Goal: Task Accomplishment & Management: Manage account settings

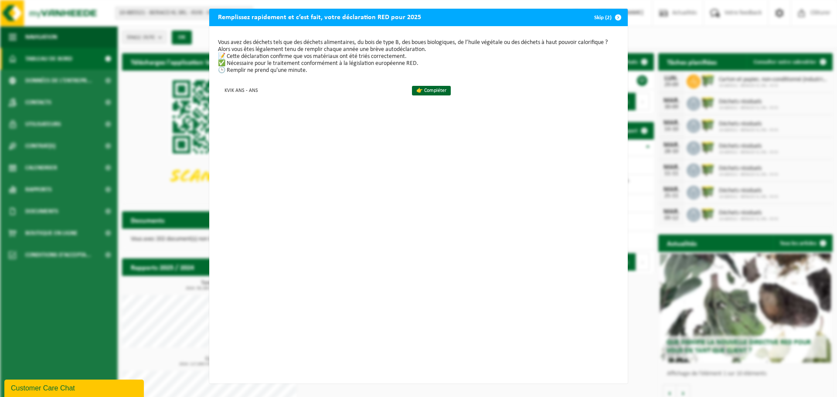
click at [616, 15] on span "button" at bounding box center [618, 17] width 17 height 17
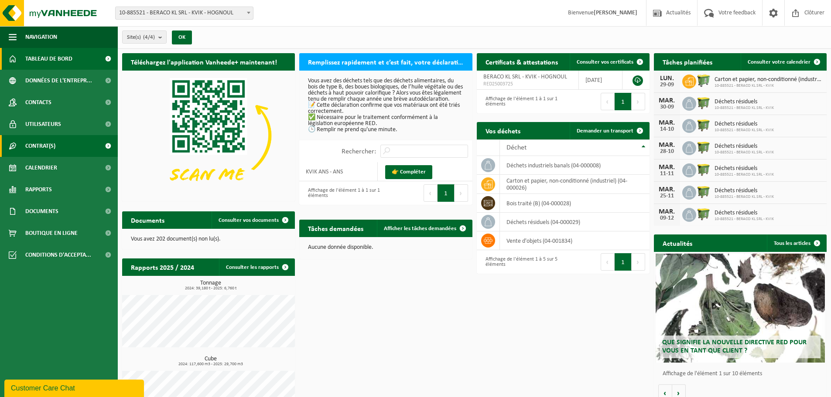
click at [61, 144] on link "Contrat(s)" at bounding box center [59, 146] width 118 height 22
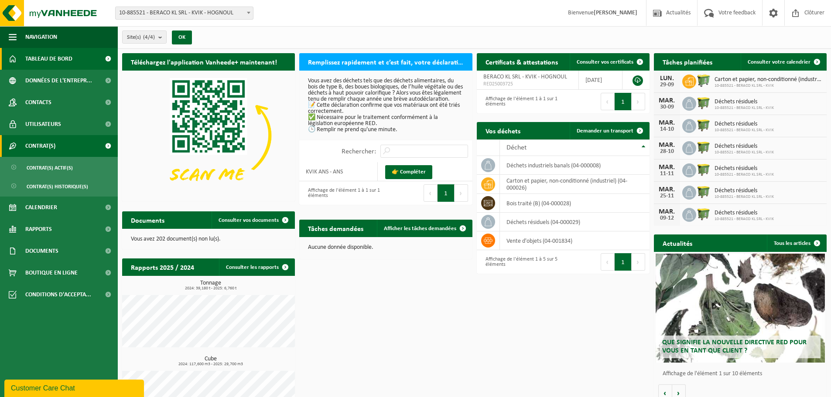
click at [65, 144] on link "Contrat(s)" at bounding box center [59, 146] width 118 height 22
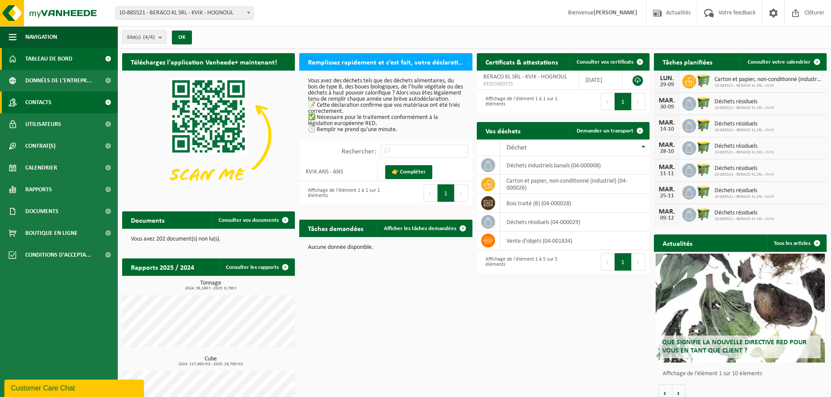
click at [51, 98] on span "Contacts" at bounding box center [38, 103] width 26 height 22
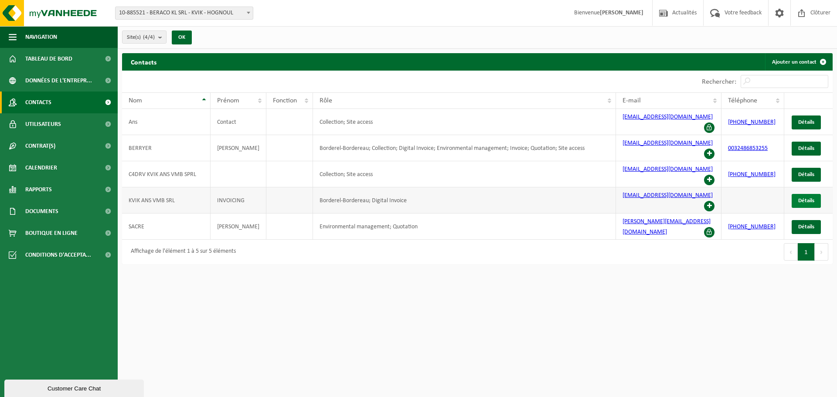
click at [812, 198] on span "Détails" at bounding box center [806, 201] width 16 height 6
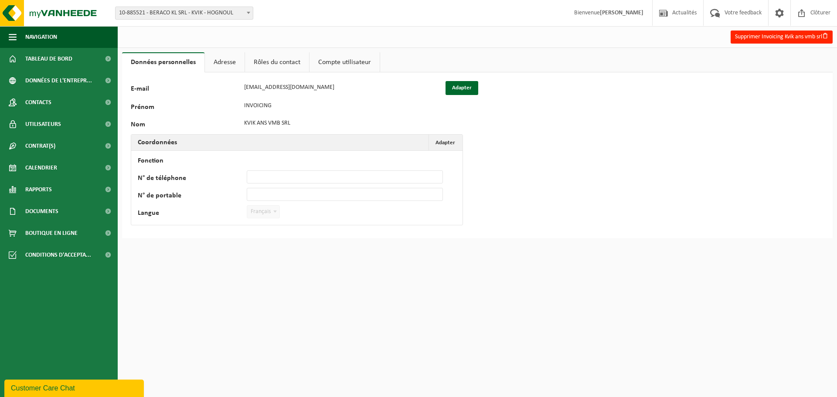
click at [262, 64] on link "Rôles du contact" at bounding box center [277, 62] width 64 height 20
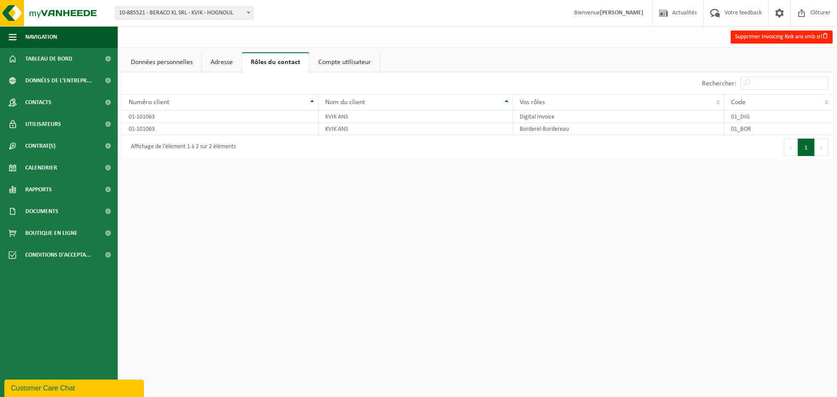
click at [217, 64] on link "Adresse" at bounding box center [222, 62] width 40 height 20
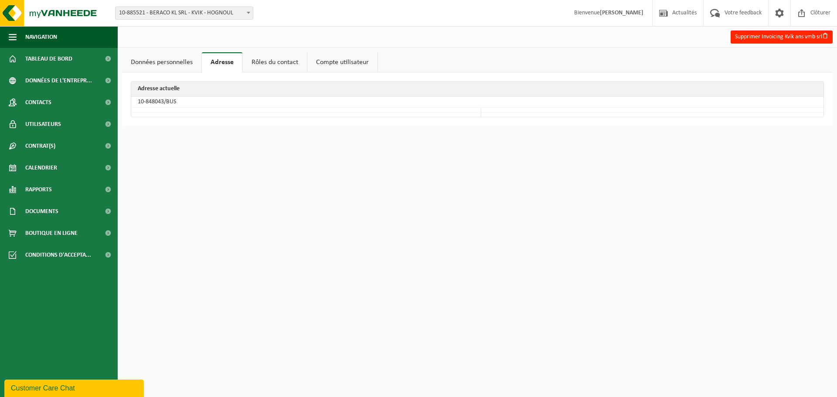
click at [180, 63] on link "Données personnelles" at bounding box center [161, 62] width 79 height 20
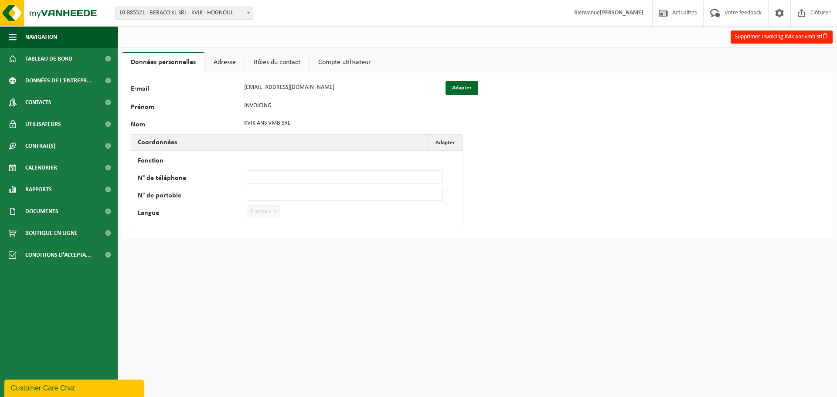
click at [323, 64] on link "Compte utilisateur" at bounding box center [345, 62] width 70 height 20
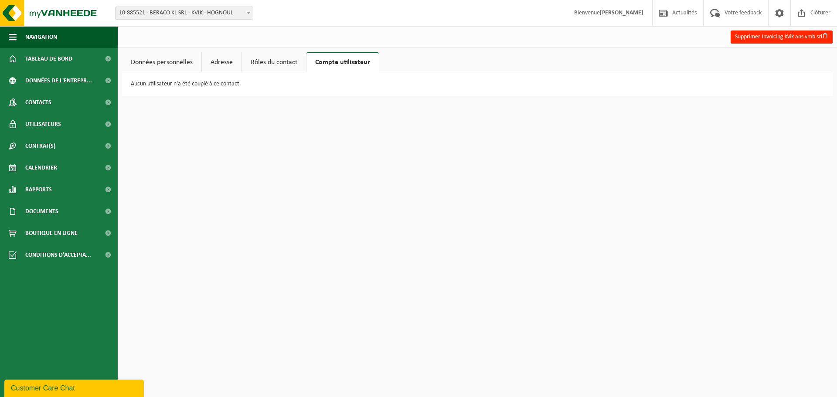
click at [154, 67] on link "Données personnelles" at bounding box center [161, 62] width 79 height 20
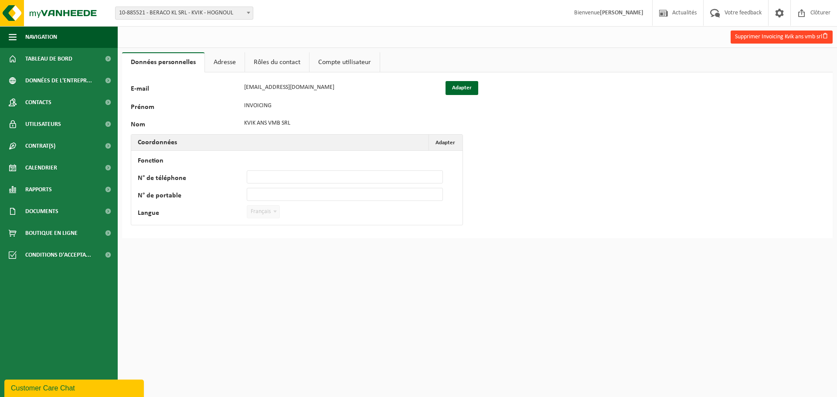
click at [770, 40] on button "Supprimer Invoicing Kvik ans vmb srl" at bounding box center [782, 37] width 102 height 13
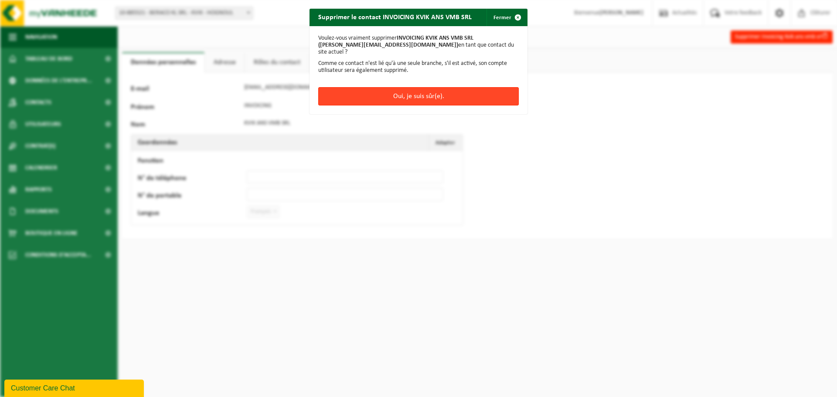
click at [471, 92] on button "Oui, je suis sûr(e)." at bounding box center [418, 96] width 201 height 18
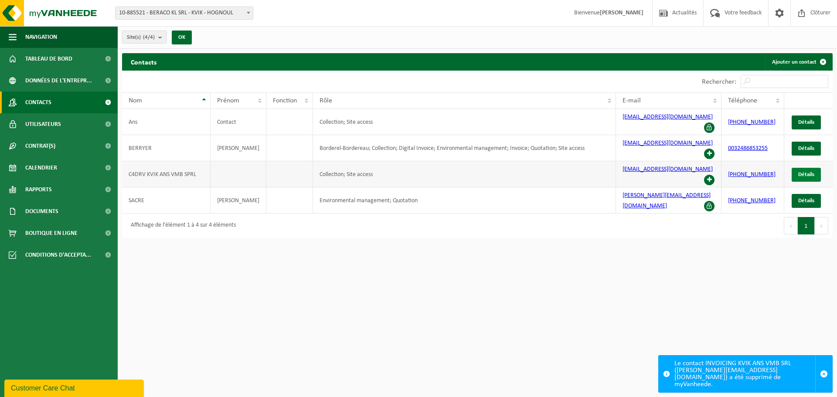
click at [811, 172] on span "Détails" at bounding box center [806, 175] width 16 height 6
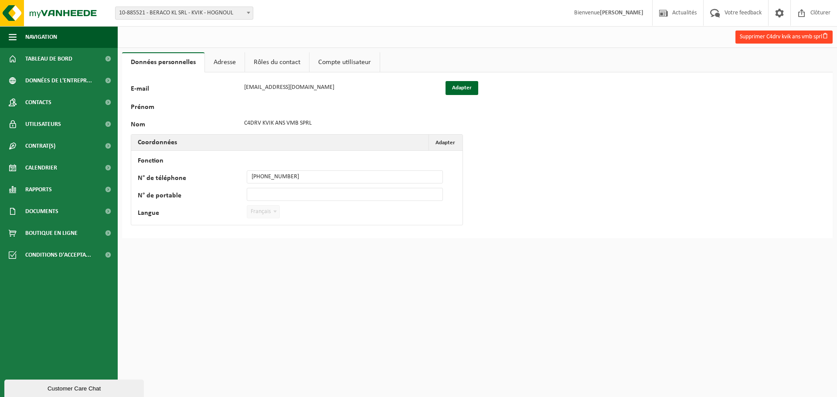
click at [767, 35] on button "Supprimer C4drv kvik ans vmb sprl" at bounding box center [784, 37] width 97 height 13
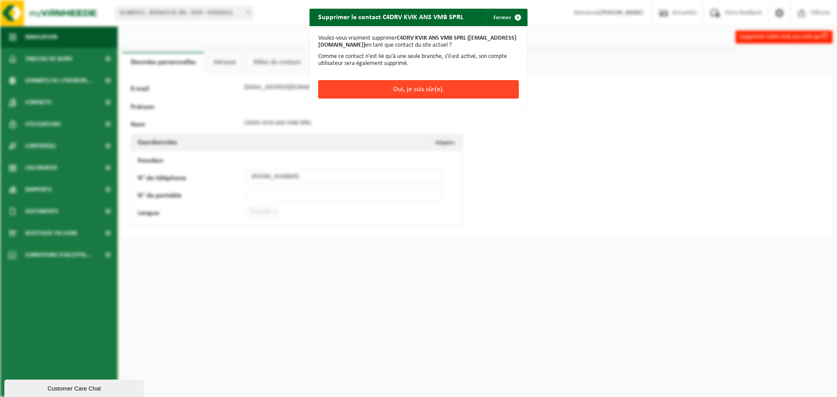
click at [440, 96] on button "Oui, je suis sûr(e)." at bounding box center [418, 89] width 201 height 18
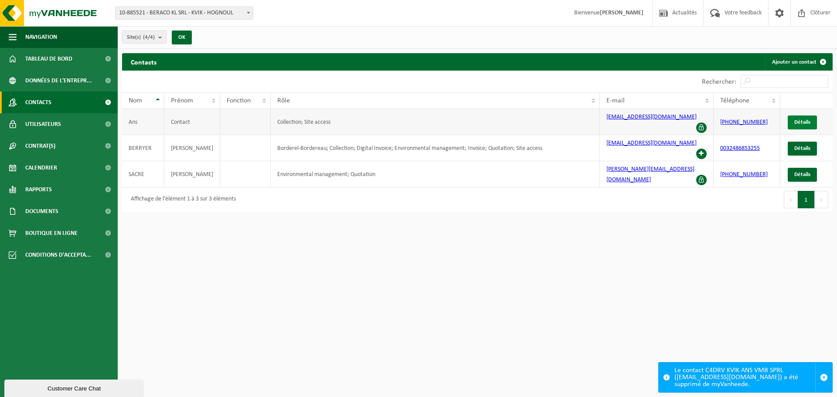
click at [799, 119] on span "Détails" at bounding box center [802, 122] width 16 height 6
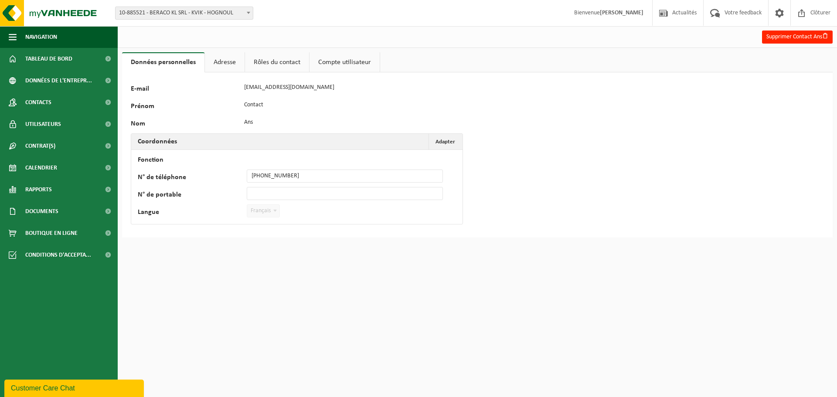
click at [226, 63] on link "Adresse" at bounding box center [225, 62] width 40 height 20
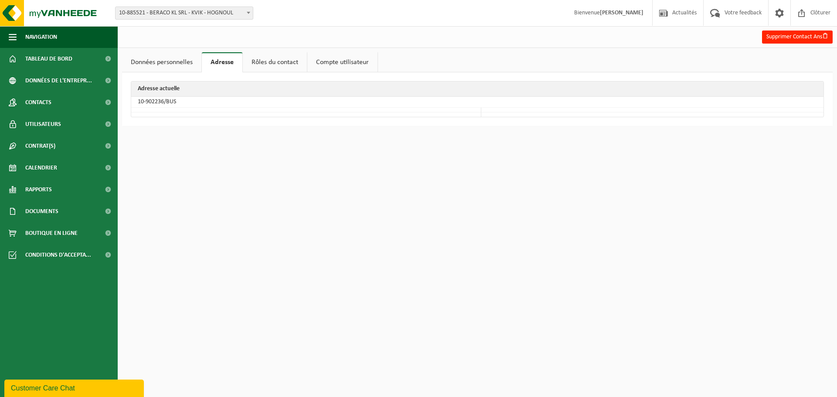
click at [270, 61] on link "Rôles du contact" at bounding box center [275, 62] width 64 height 20
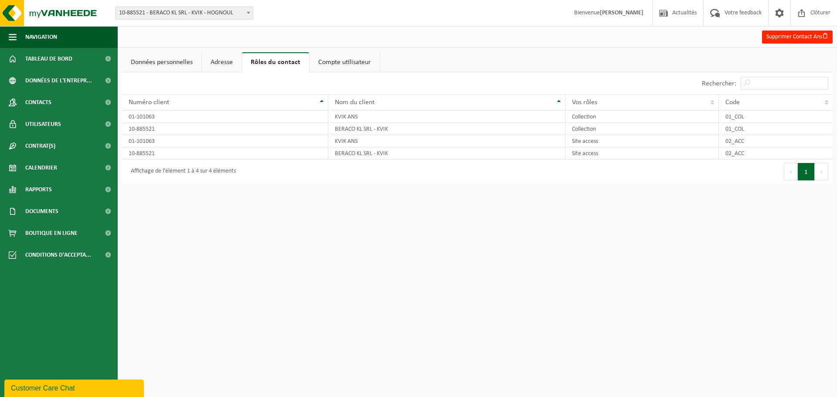
click at [356, 65] on link "Compte utilisateur" at bounding box center [345, 62] width 70 height 20
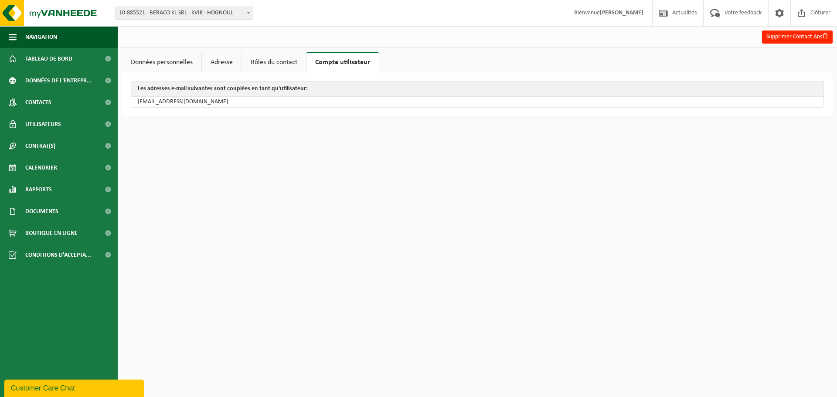
click at [168, 103] on td "ans@ans.kvik.be" at bounding box center [477, 102] width 692 height 10
click at [217, 102] on td "ans@ans.kvik.be" at bounding box center [477, 102] width 692 height 10
click at [164, 58] on link "Données personnelles" at bounding box center [161, 62] width 79 height 20
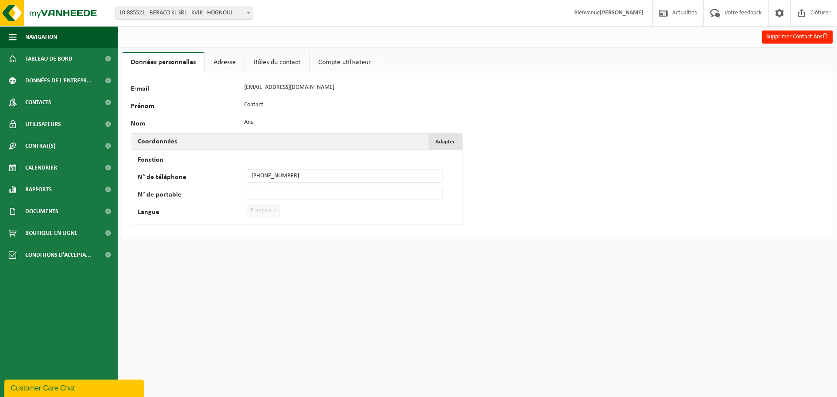
click at [443, 143] on span "Adapter" at bounding box center [446, 142] width 20 height 6
click at [273, 171] on td "Fonction N° de téléphone +32 42 44 99 85 N° de portable Langue Nederlands '; Fr…" at bounding box center [296, 194] width 331 height 88
click at [231, 249] on div "85734 E-mail ans@ans.kvik.be Prénom Contact Nom Ans Coordonnées Adapter Annuler…" at bounding box center [477, 161] width 711 height 179
click at [236, 64] on link "Adresse" at bounding box center [225, 62] width 40 height 20
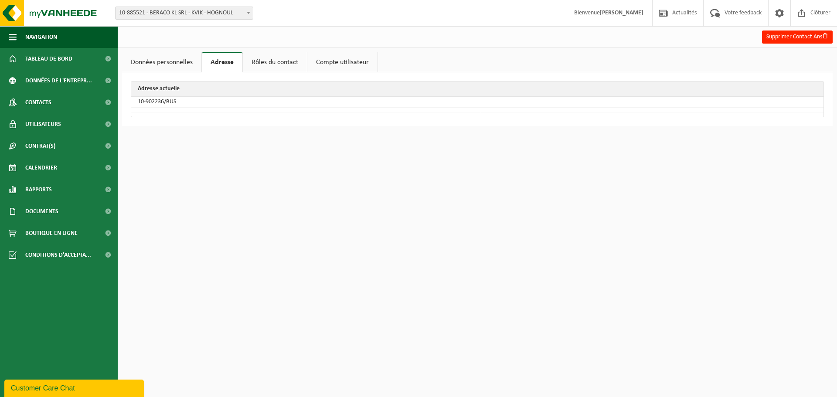
click at [176, 65] on link "Données personnelles" at bounding box center [161, 62] width 79 height 20
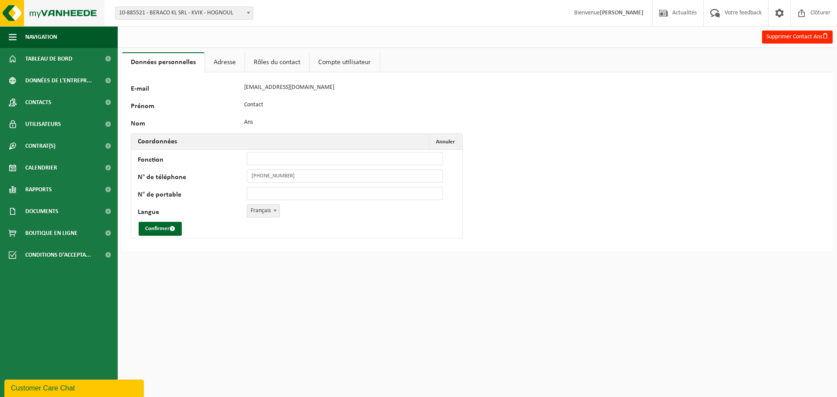
click at [23, 14] on img at bounding box center [52, 13] width 105 height 26
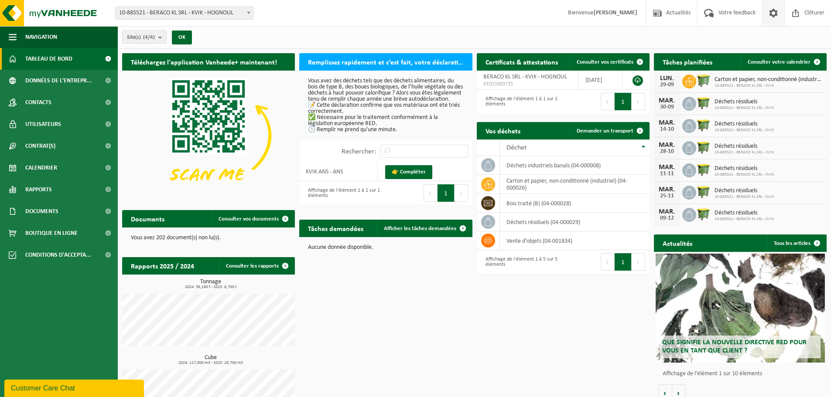
click at [778, 18] on span at bounding box center [773, 13] width 13 height 26
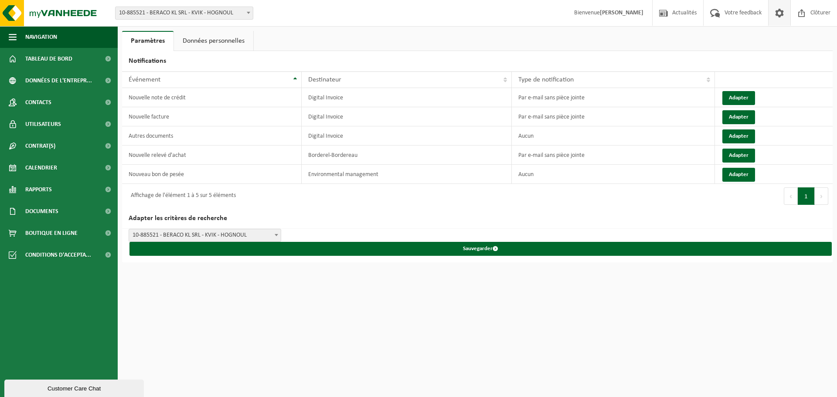
click at [231, 232] on span "10-885521 - BERACO KL SRL - KVIK - HOGNOUL" at bounding box center [205, 235] width 152 height 12
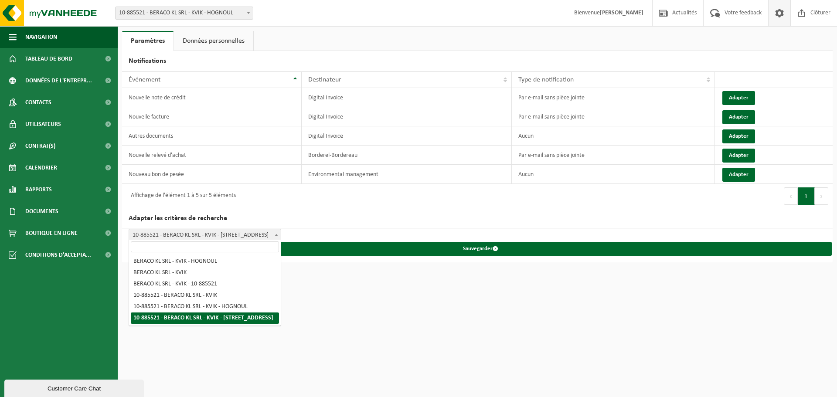
click at [268, 231] on span "10-885521 - BERACO KL SRL - KVIK - [STREET_ADDRESS]" at bounding box center [205, 235] width 152 height 12
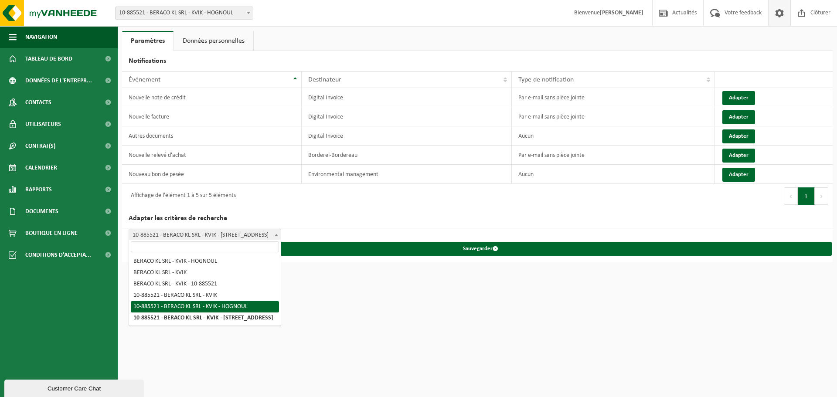
select select "4"
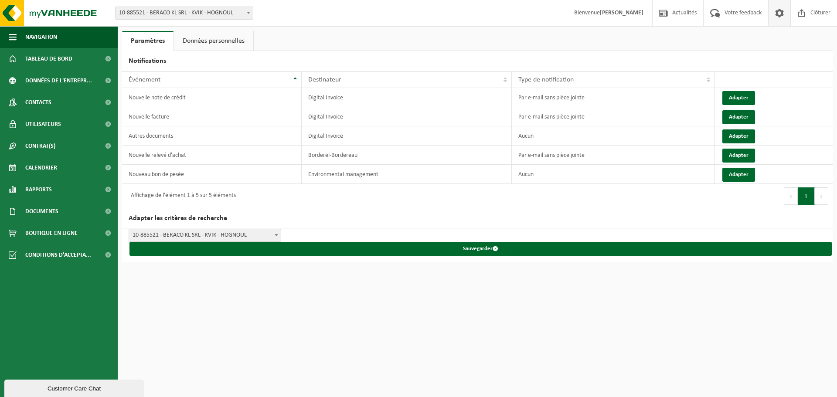
click at [287, 300] on html "Site: 10-885521 - BERACO KL SRL - KVIK - HOGNOUL 10-952783 - BARAKO KL SRL - KV…" at bounding box center [418, 198] width 837 height 397
click at [221, 40] on link "Données personnelles" at bounding box center [213, 41] width 79 height 20
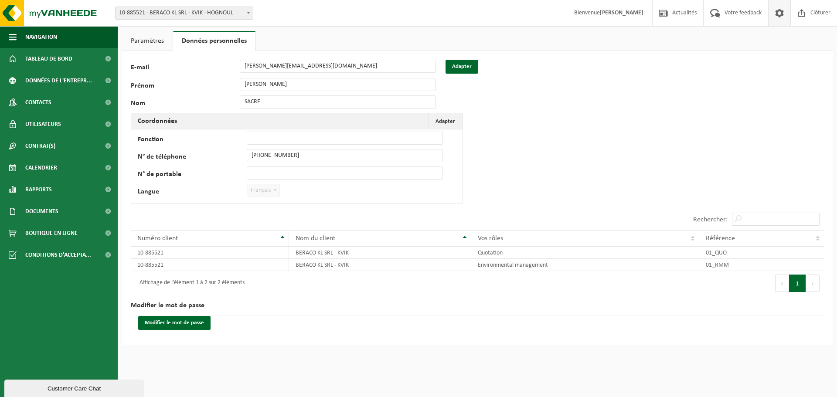
click at [780, 19] on span at bounding box center [779, 13] width 13 height 26
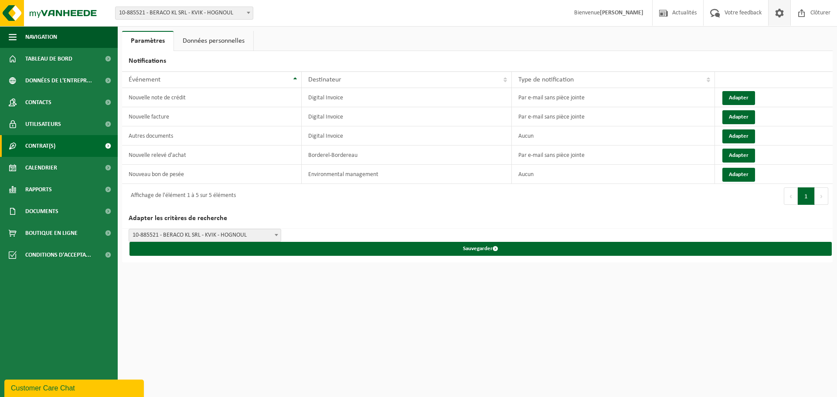
click at [39, 152] on span "Contrat(s)" at bounding box center [40, 146] width 30 height 22
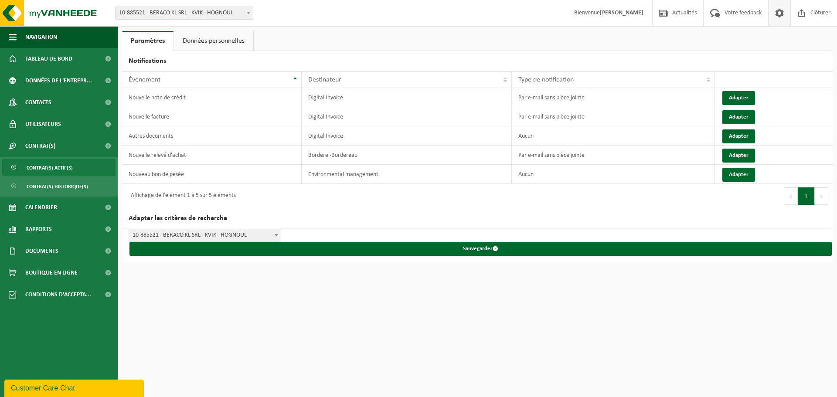
click at [60, 170] on span "Contrat(s) actif(s)" at bounding box center [50, 168] width 46 height 17
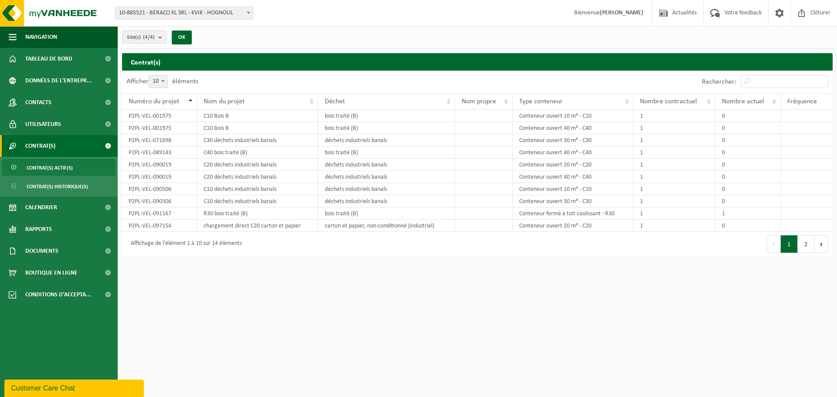
click at [147, 40] on count "(4/4)" at bounding box center [149, 37] width 12 height 6
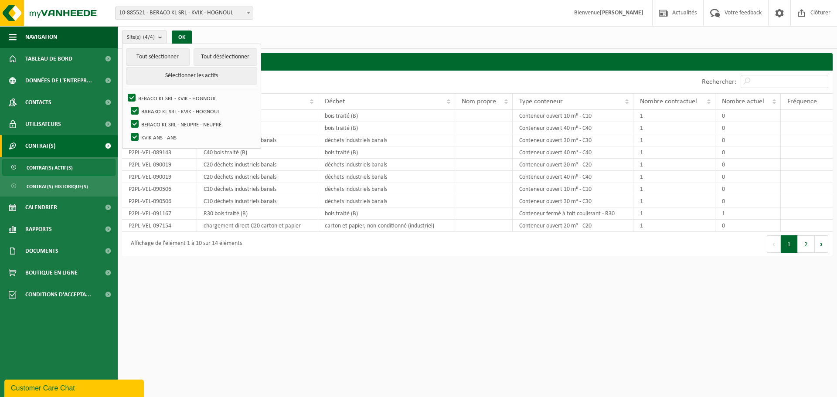
click at [147, 40] on count "(4/4)" at bounding box center [149, 37] width 12 height 6
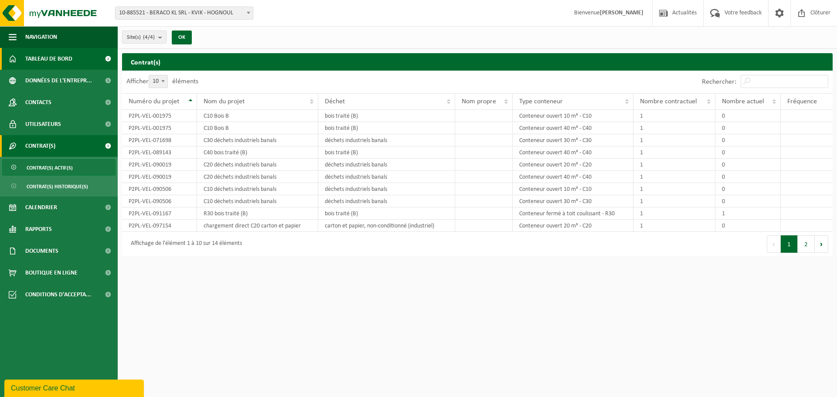
click at [70, 59] on span "Tableau de bord" at bounding box center [48, 59] width 47 height 22
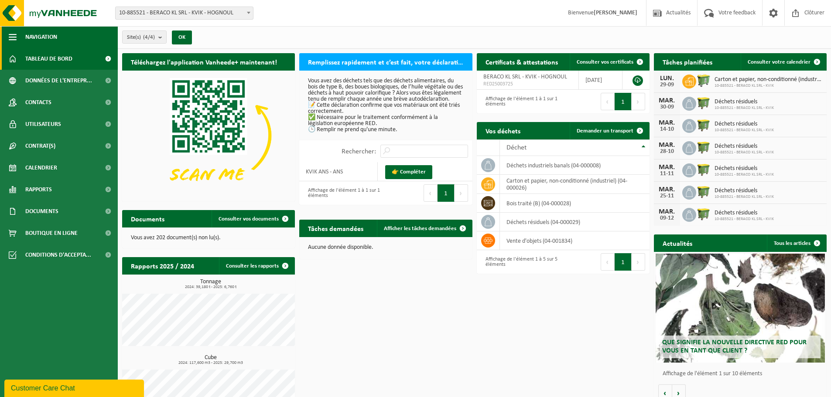
click at [57, 38] on span "Navigation" at bounding box center [41, 37] width 32 height 22
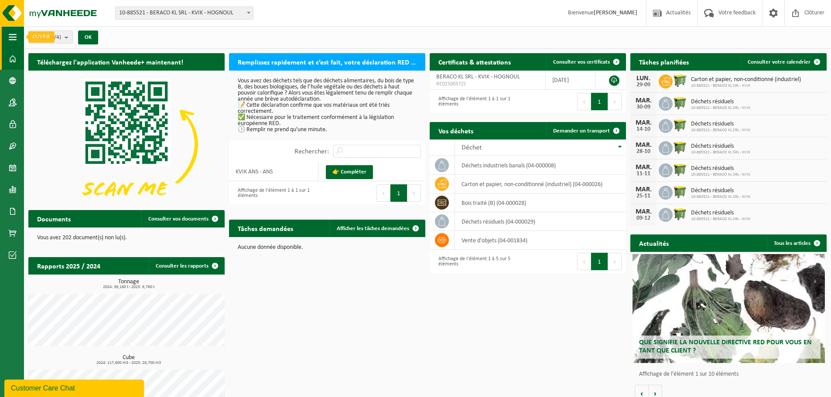
click at [16, 39] on span "button" at bounding box center [13, 37] width 8 height 22
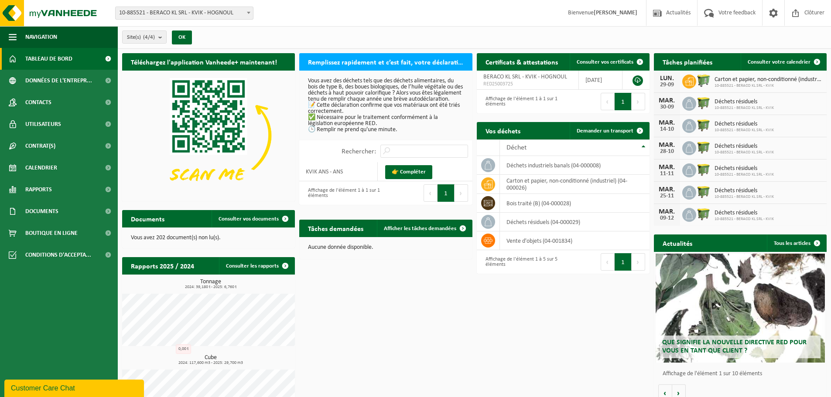
click at [448, 338] on div "Téléchargez l'application Vanheede+ maintenant! Cachez Remplissez rapidement et…" at bounding box center [474, 240] width 709 height 382
